Goal: Navigation & Orientation: Find specific page/section

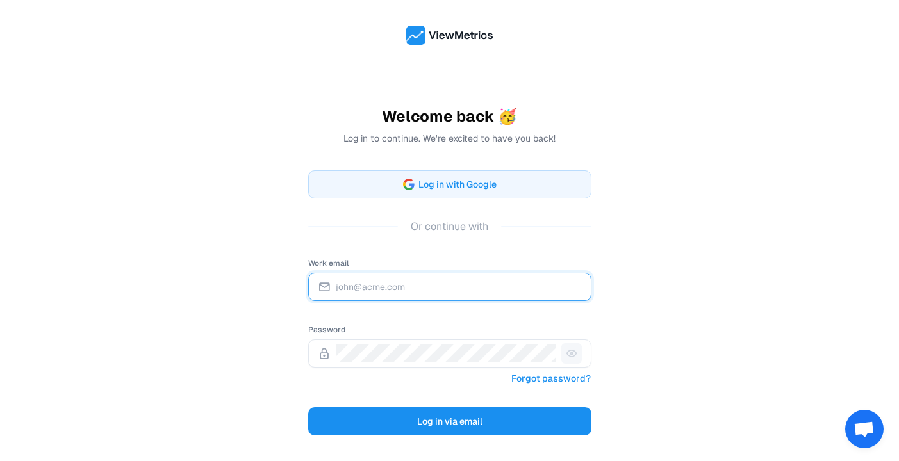
type input "[EMAIL_ADDRESS][DOMAIN_NAME]"
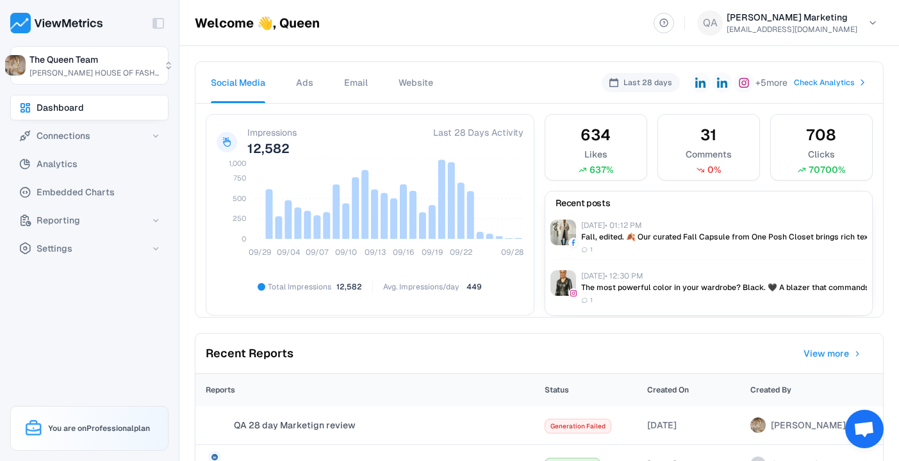
click at [517, 102] on div "Social Media Social Ads Email Website Web Last 28 days 28 days + 5 more Check A…" at bounding box center [539, 83] width 688 height 42
click at [74, 217] on span "Reporting" at bounding box center [59, 220] width 44 height 15
click at [73, 250] on span "Reports" at bounding box center [59, 247] width 35 height 15
